Goal: Check status

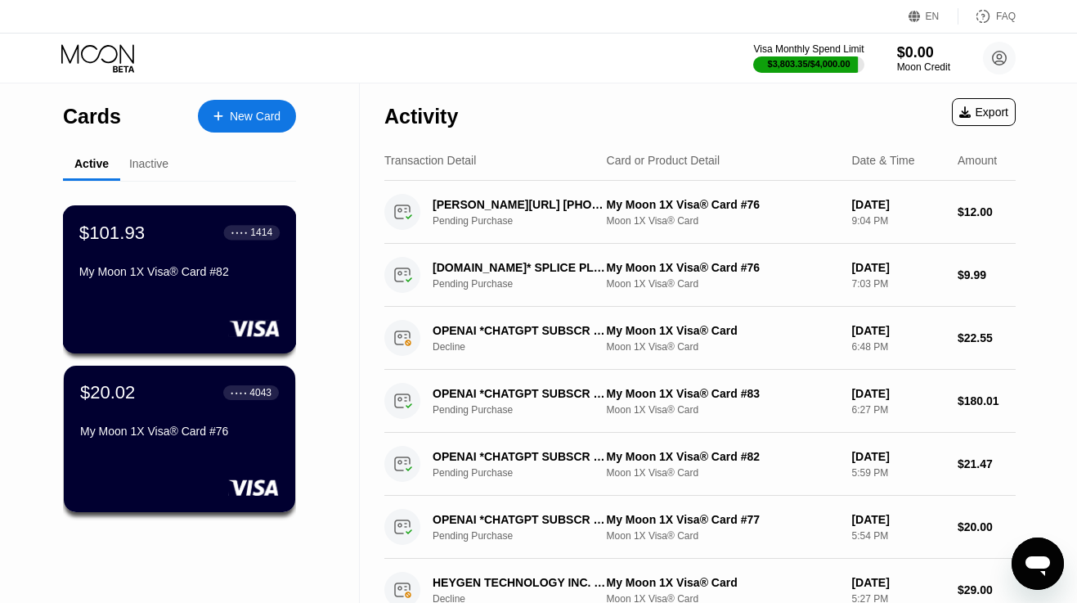
click at [167, 312] on div "$101.93 ● ● ● ● 1414 My Moon 1X Visa® Card #82" at bounding box center [180, 279] width 234 height 148
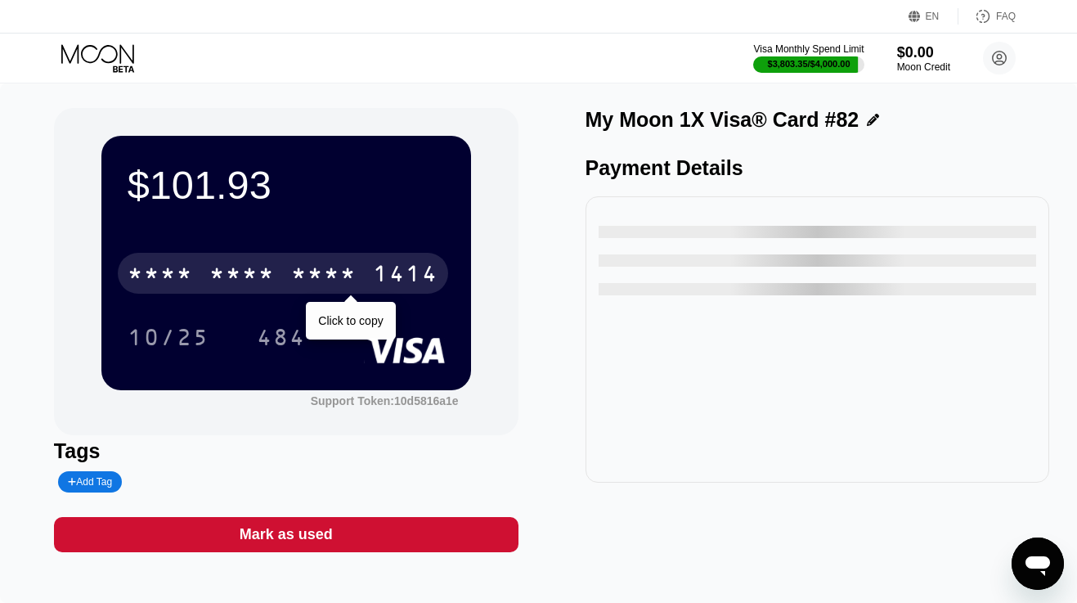
click at [265, 276] on div "* * * *" at bounding box center [241, 276] width 65 height 26
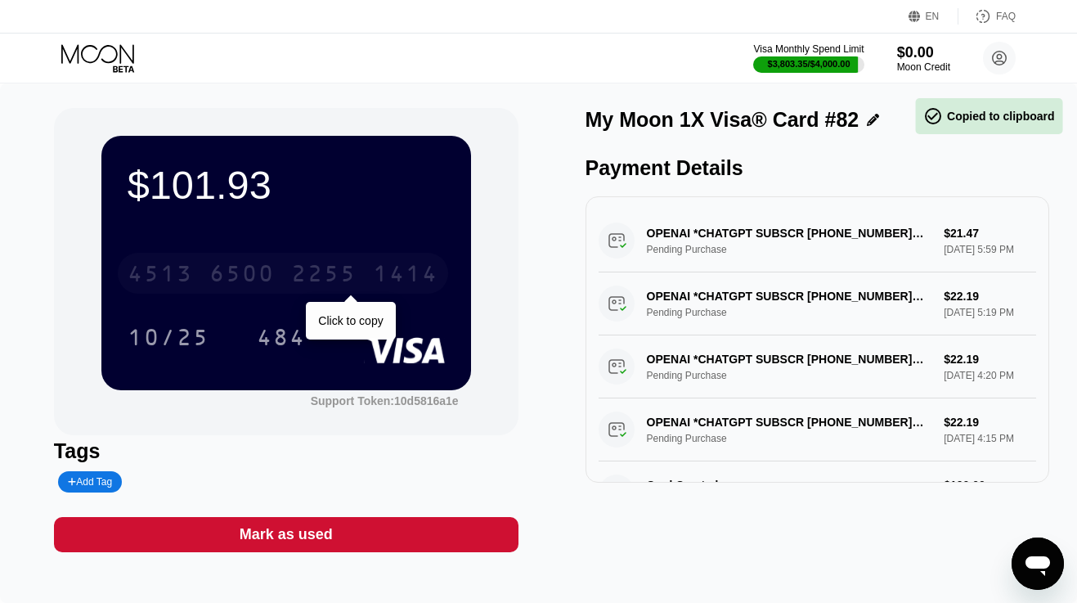
click at [265, 276] on div "6500" at bounding box center [241, 276] width 65 height 26
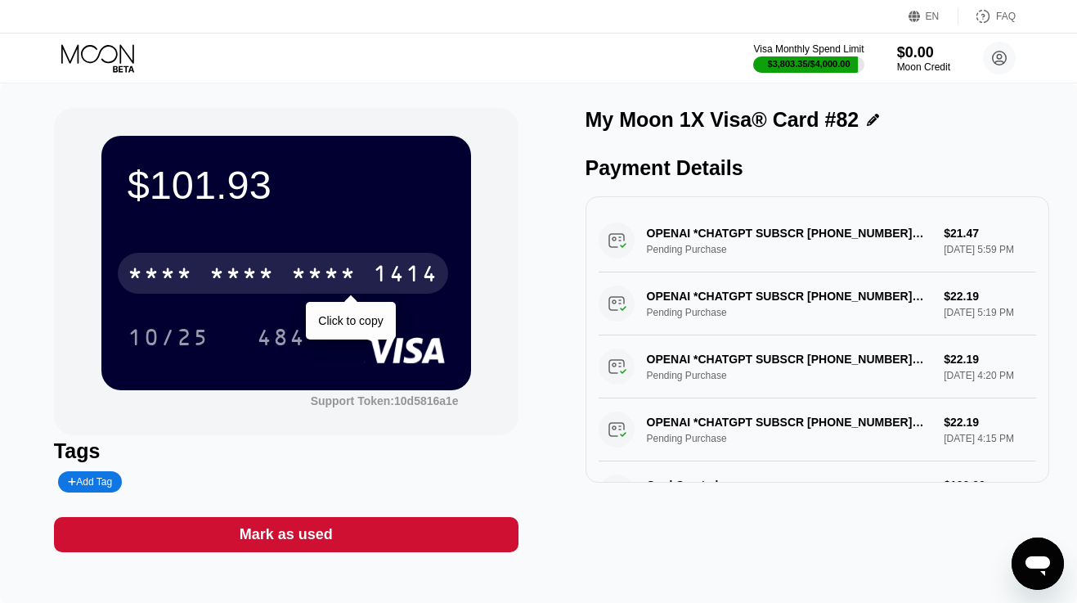
click at [191, 281] on div "* * * *" at bounding box center [160, 276] width 65 height 26
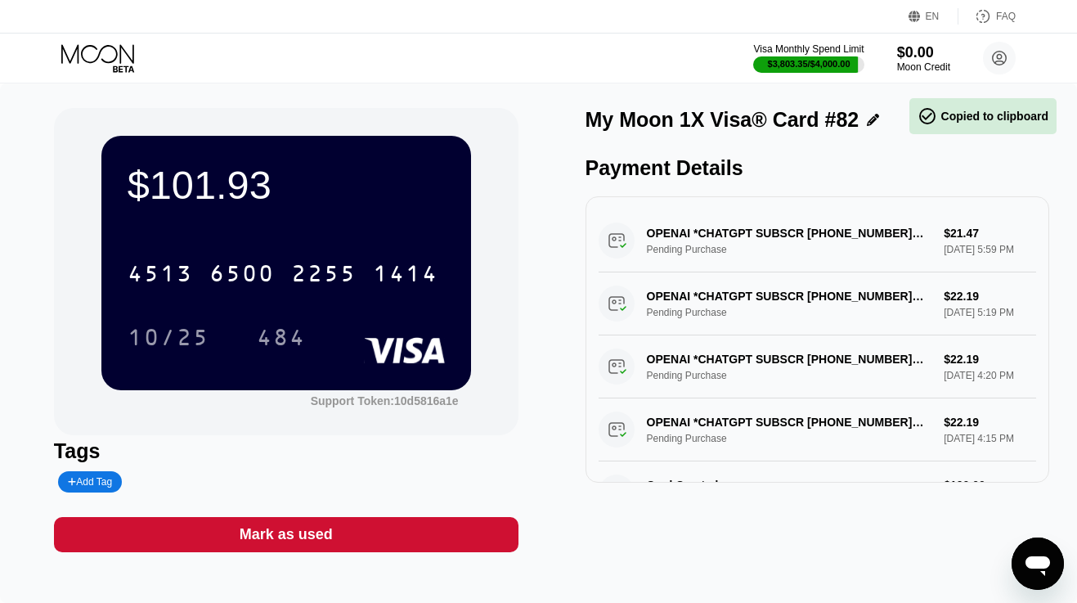
click at [111, 85] on div "$101.93 4513 6500 2255 1414 10/25 484 Support Token: 10d5816a1e Tags Add Tag Ma…" at bounding box center [538, 342] width 1077 height 519
click at [111, 64] on icon at bounding box center [99, 58] width 76 height 29
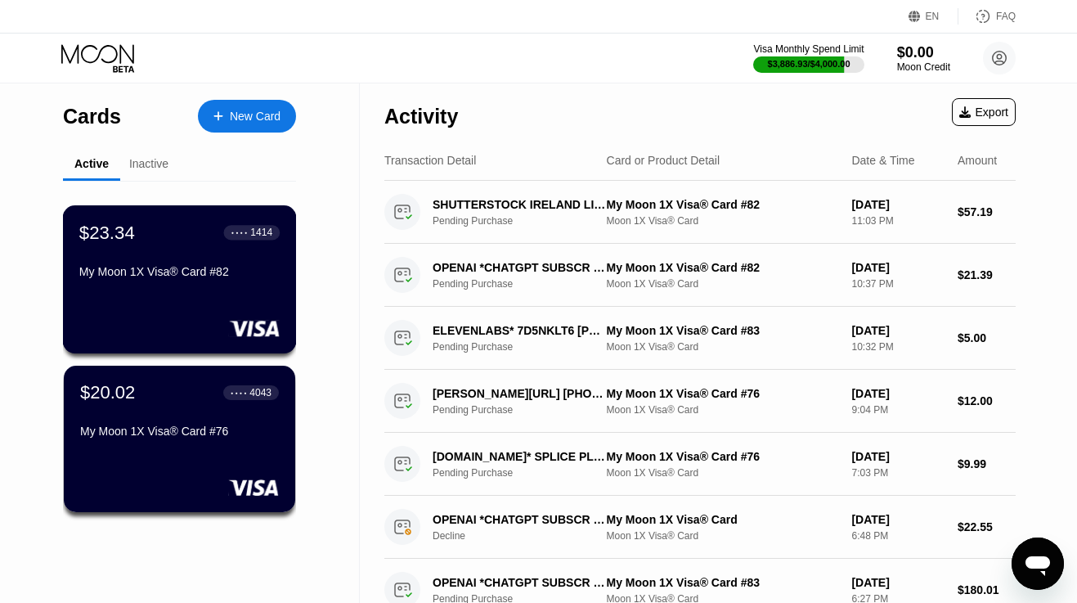
click at [242, 290] on div "$23.34 ● ● ● ● 1414 My Moon 1X Visa® Card #82" at bounding box center [180, 279] width 234 height 148
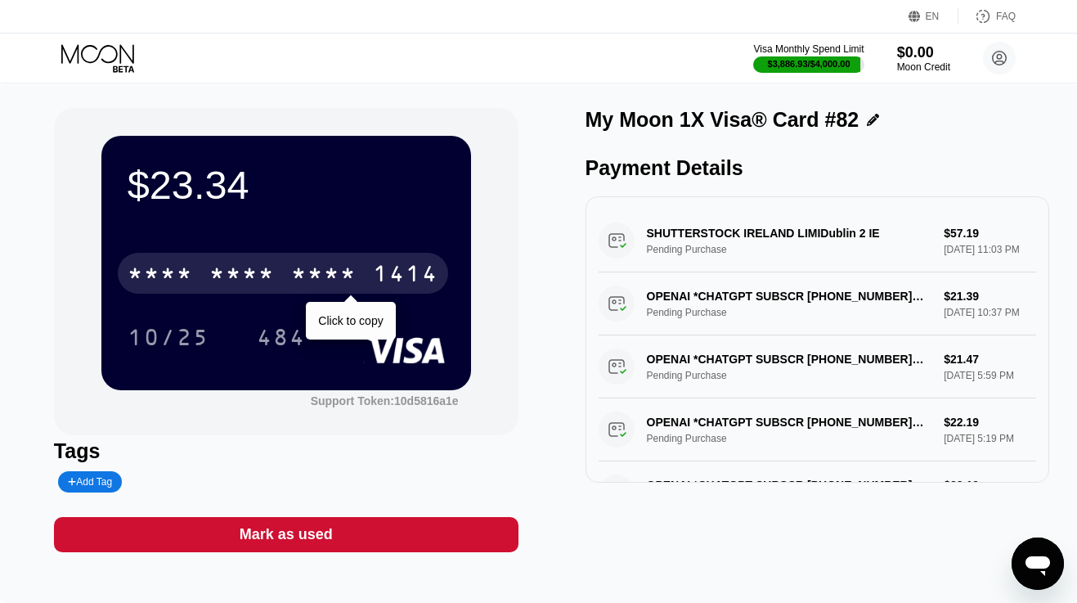
click at [308, 278] on div "* * * *" at bounding box center [323, 276] width 65 height 26
